Goal: Information Seeking & Learning: Learn about a topic

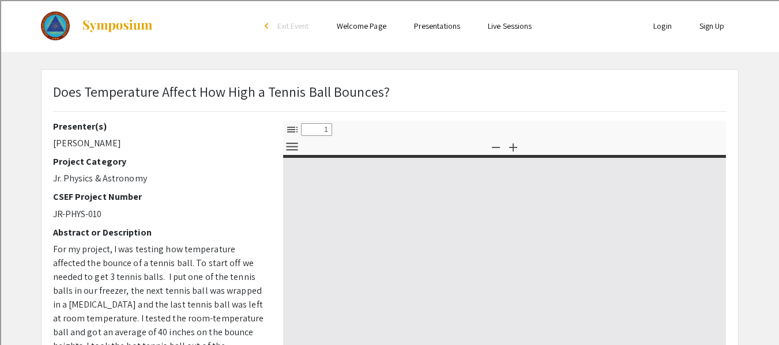
select select "custom"
type input "0"
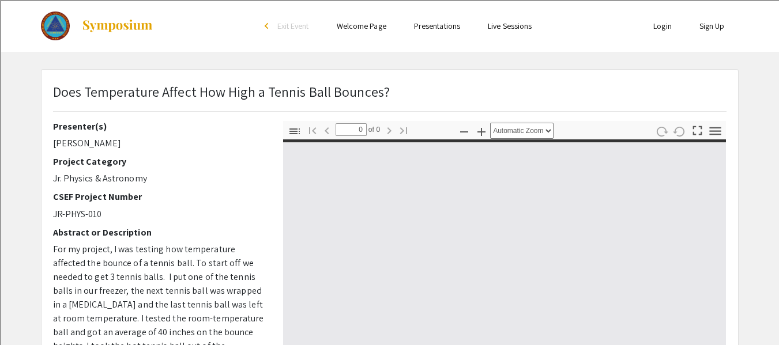
select select "custom"
type input "1"
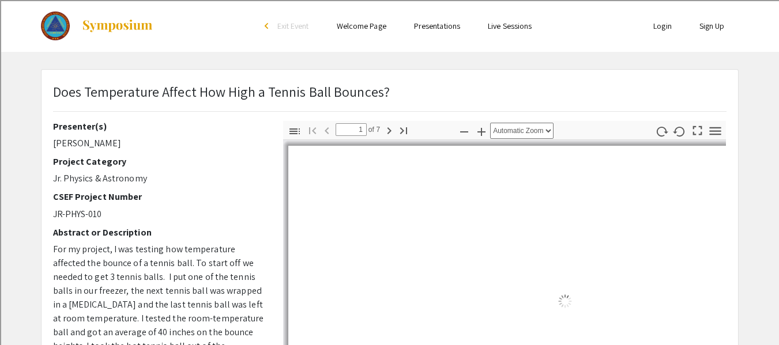
select select "auto"
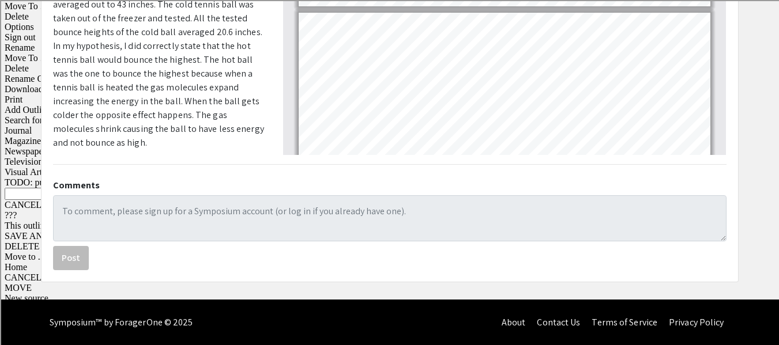
scroll to position [370, 0]
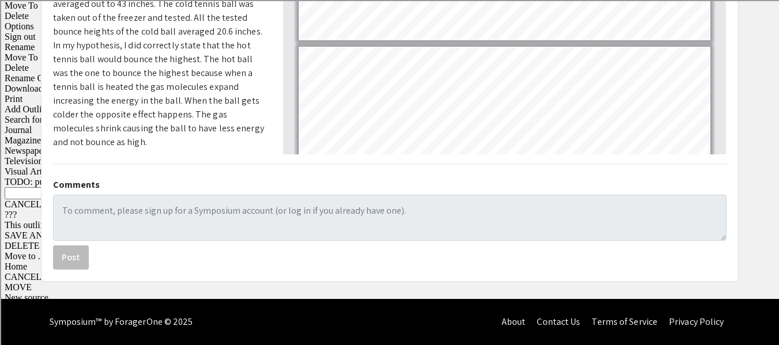
scroll to position [436, 0]
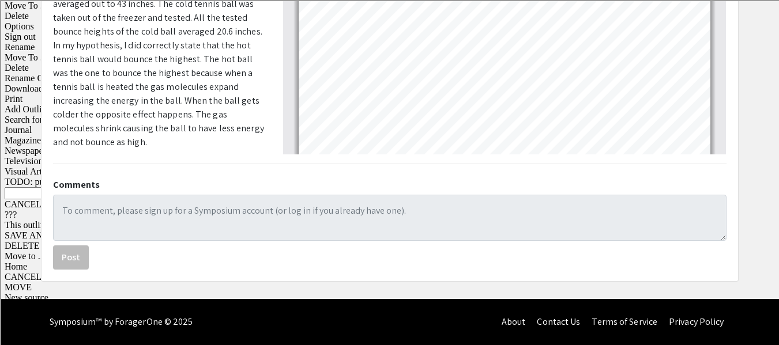
type input "6"
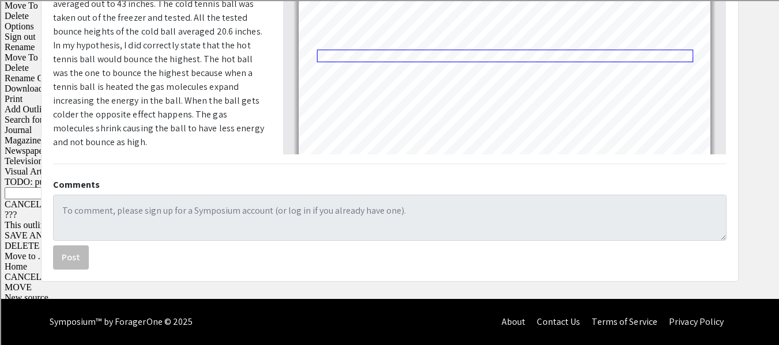
click at [346, 58] on link "Page 7" at bounding box center [505, 56] width 376 height 13
click at [338, 52] on link "Page 7" at bounding box center [505, 56] width 376 height 13
select select "page-width"
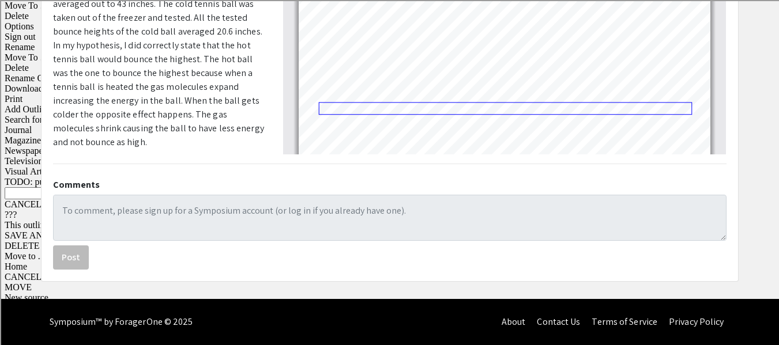
click at [365, 111] on link "Page 7" at bounding box center [504, 109] width 373 height 13
click at [361, 110] on link "Page 7" at bounding box center [504, 109] width 373 height 13
